Goal: Book appointment/travel/reservation

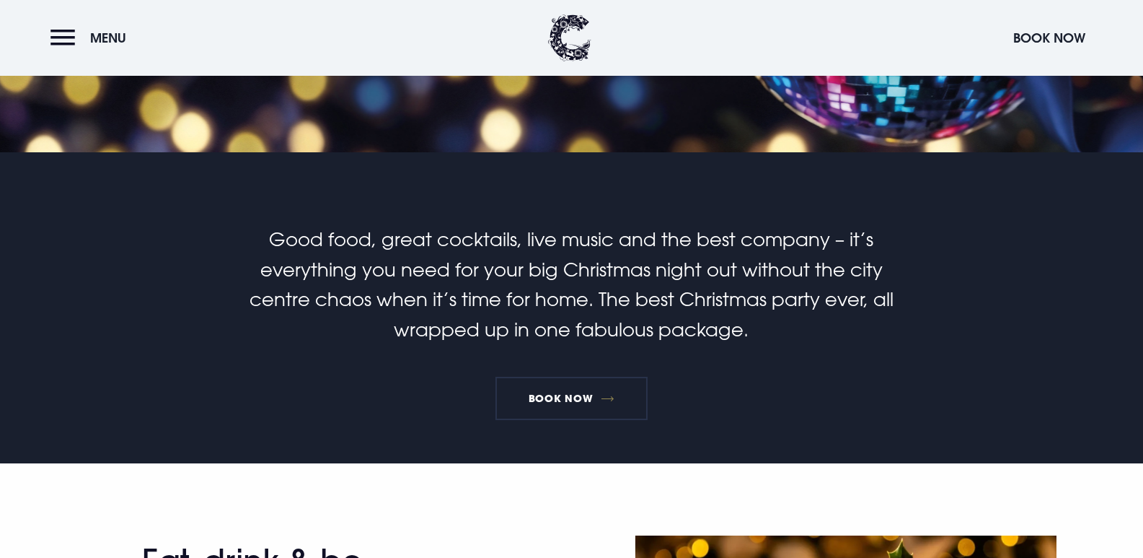
scroll to position [289, 0]
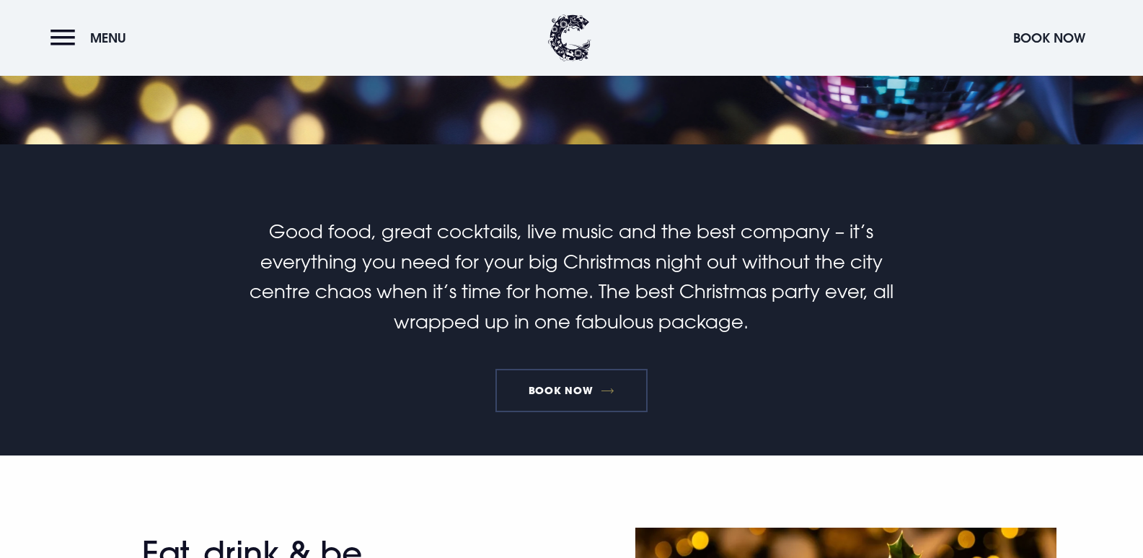
click at [604, 379] on link "Book Now" at bounding box center [571, 390] width 151 height 43
click at [76, 48] on button "Menu" at bounding box center [91, 37] width 83 height 31
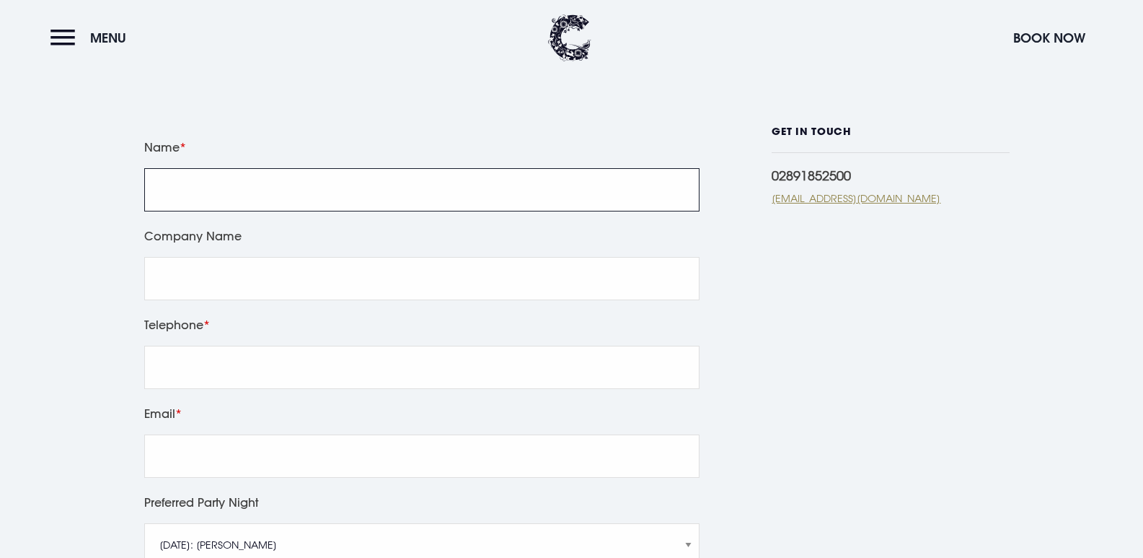
click at [257, 193] on input "Name" at bounding box center [421, 189] width 555 height 43
type input "rebecca fosrwe"
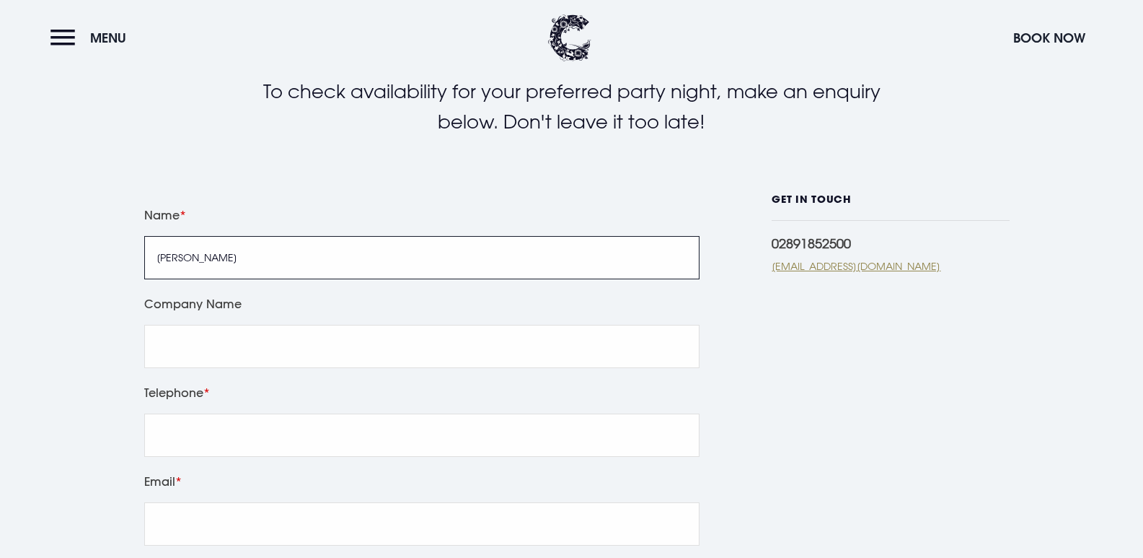
scroll to position [289, 0]
